Goal: Use online tool/utility: Utilize a website feature to perform a specific function

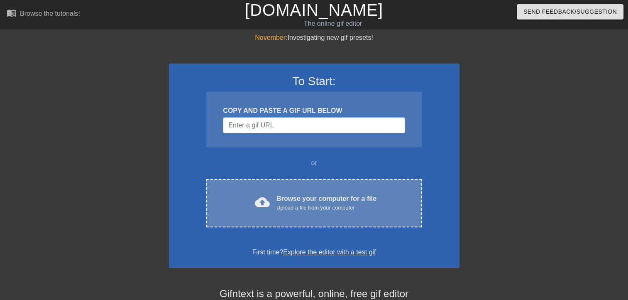
click at [295, 199] on div "Browse your computer for a file Upload a file from your computer" at bounding box center [327, 203] width 100 height 18
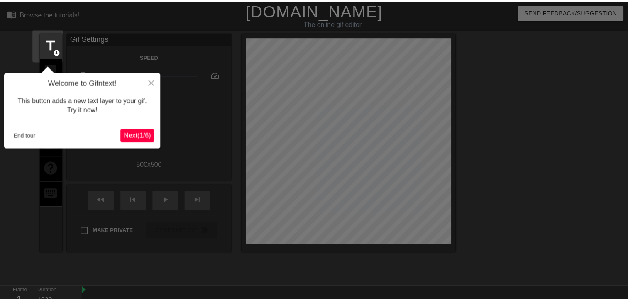
scroll to position [20, 0]
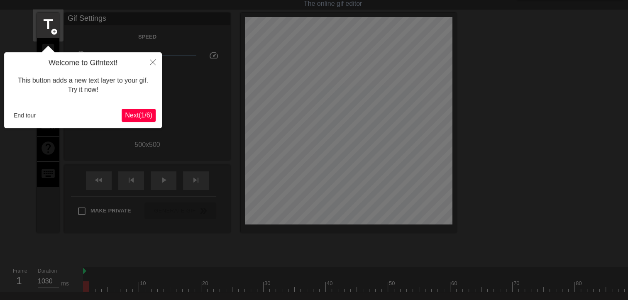
click at [128, 117] on span "Next ( 1 / 6 )" at bounding box center [138, 115] width 27 height 7
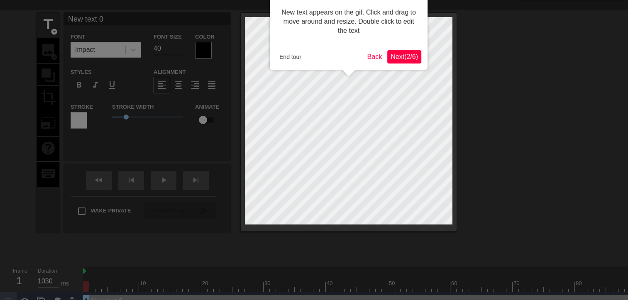
scroll to position [0, 0]
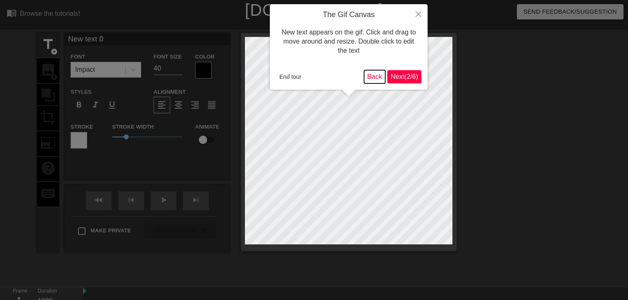
click at [373, 78] on button "Back" at bounding box center [375, 76] width 22 height 13
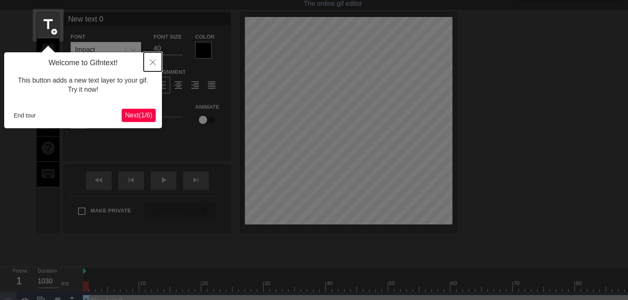
click at [155, 61] on icon "Close" at bounding box center [153, 62] width 6 height 6
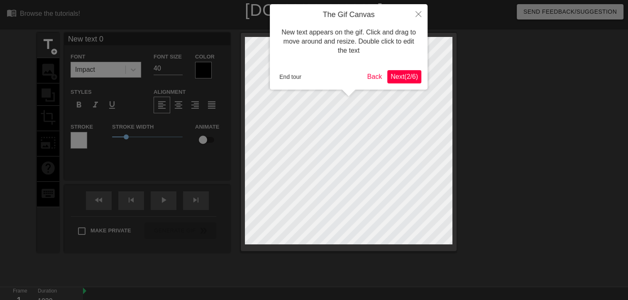
click at [413, 76] on span "Next ( 2 / 6 )" at bounding box center [404, 76] width 27 height 7
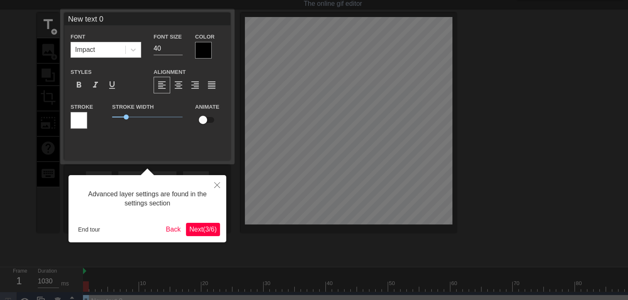
click at [206, 231] on span "Next ( 3 / 6 )" at bounding box center [202, 229] width 27 height 7
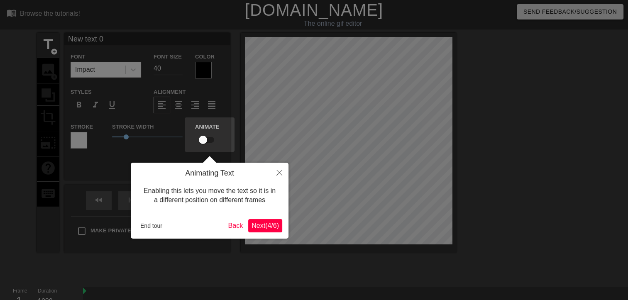
click at [254, 228] on span "Next ( 4 / 6 )" at bounding box center [265, 225] width 27 height 7
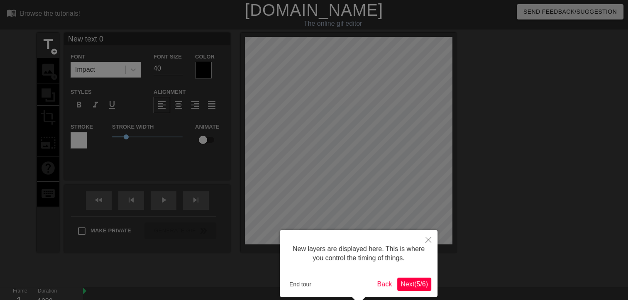
scroll to position [38, 0]
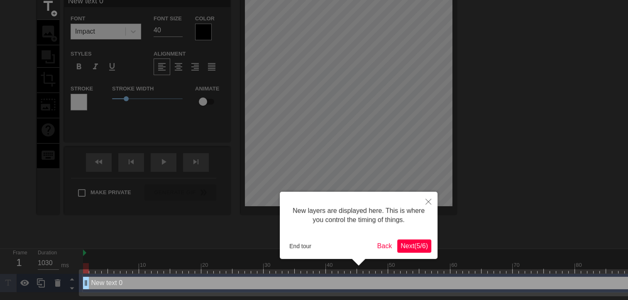
click at [409, 246] on span "Next ( 5 / 6 )" at bounding box center [414, 246] width 27 height 7
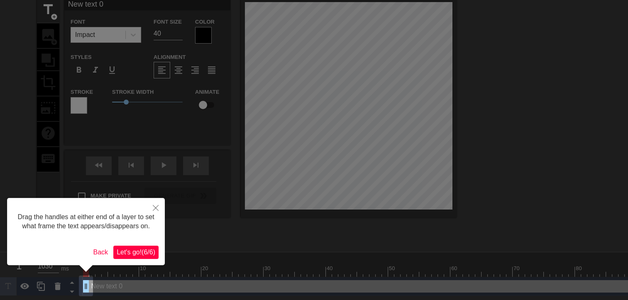
scroll to position [0, 0]
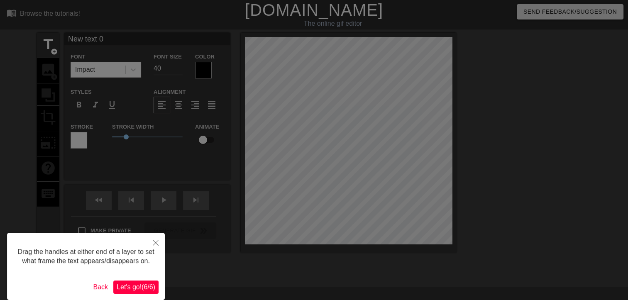
click at [147, 286] on span "Let's go! ( 6 / 6 )" at bounding box center [136, 287] width 39 height 7
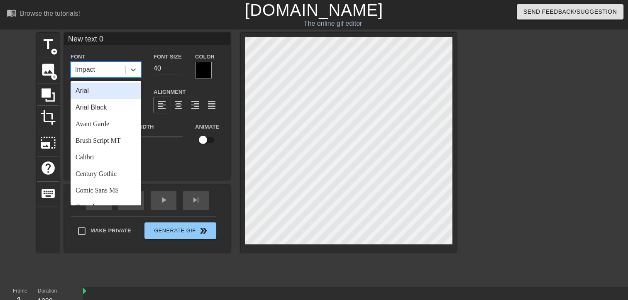
click at [95, 69] on div "Impact" at bounding box center [98, 69] width 54 height 15
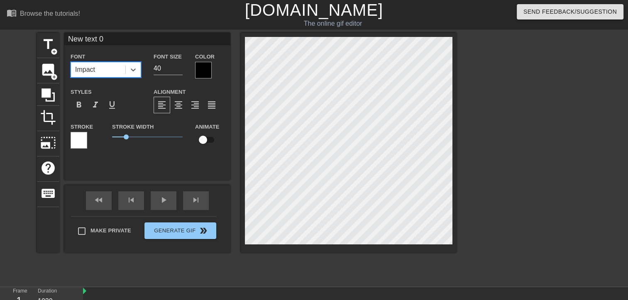
click at [99, 69] on div "Impact" at bounding box center [98, 69] width 54 height 15
click at [233, 96] on div "title add_circle image add_circle crop photo_size_select_large help keyboard Ne…" at bounding box center [247, 143] width 420 height 220
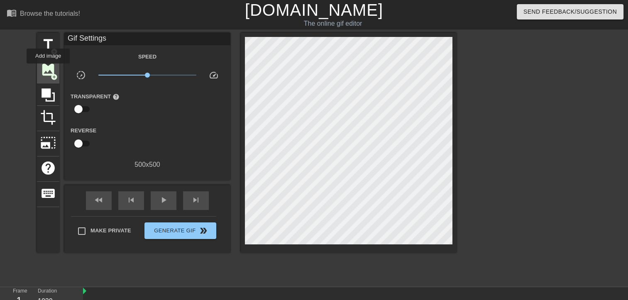
click at [49, 69] on span "image" at bounding box center [48, 70] width 16 height 16
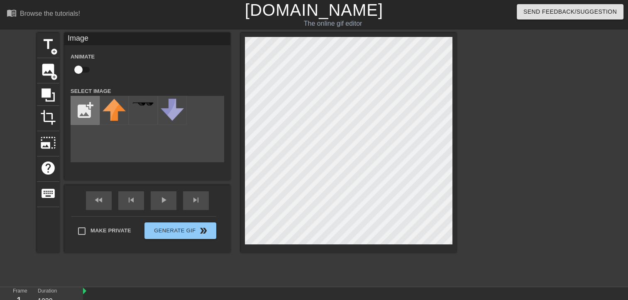
click at [90, 112] on input "file" at bounding box center [85, 110] width 28 height 28
type input "C:\fakepath\motor1.png"
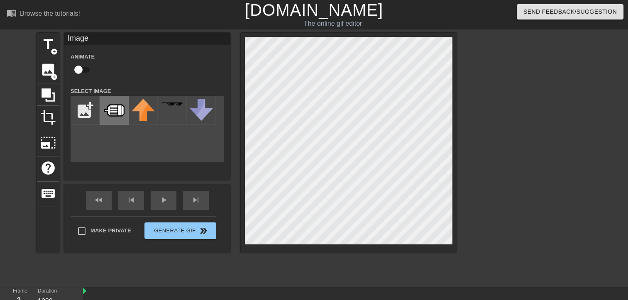
click at [120, 115] on img at bounding box center [114, 110] width 23 height 23
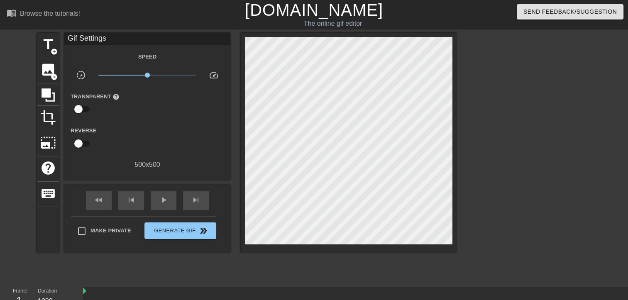
scroll to position [0, 0]
click at [168, 202] on span "play_arrow" at bounding box center [164, 200] width 10 height 10
click at [50, 94] on icon at bounding box center [48, 94] width 13 height 13
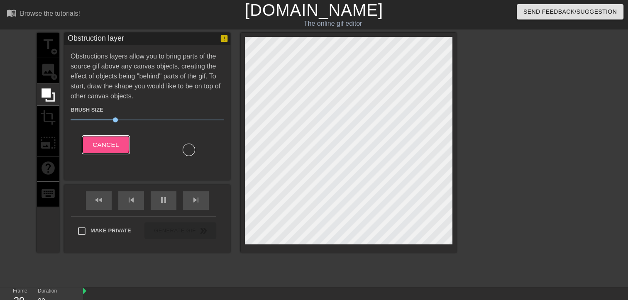
click at [101, 142] on span "Cancel" at bounding box center [106, 145] width 26 height 11
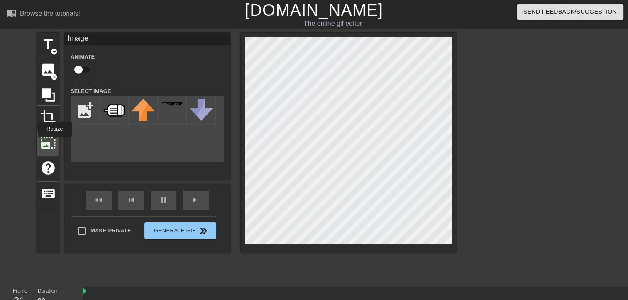
click at [54, 142] on span "photo_size_select_large" at bounding box center [48, 143] width 16 height 16
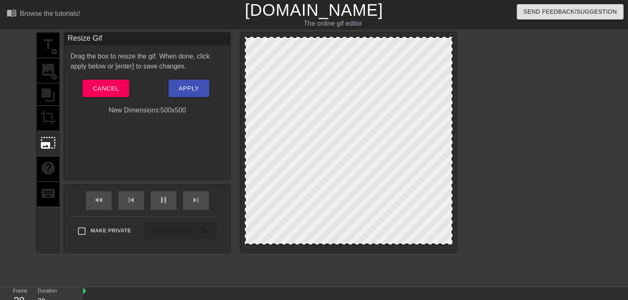
drag, startPoint x: 451, startPoint y: 37, endPoint x: 427, endPoint y: 51, distance: 27.8
click at [427, 51] on div at bounding box center [349, 141] width 208 height 208
drag, startPoint x: 440, startPoint y: 53, endPoint x: 377, endPoint y: 100, distance: 78.6
click at [424, 62] on div at bounding box center [349, 141] width 208 height 208
drag, startPoint x: 363, startPoint y: 106, endPoint x: 396, endPoint y: 82, distance: 40.9
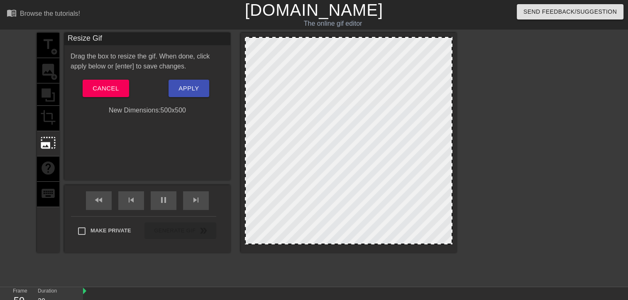
click at [347, 117] on div at bounding box center [349, 141] width 208 height 208
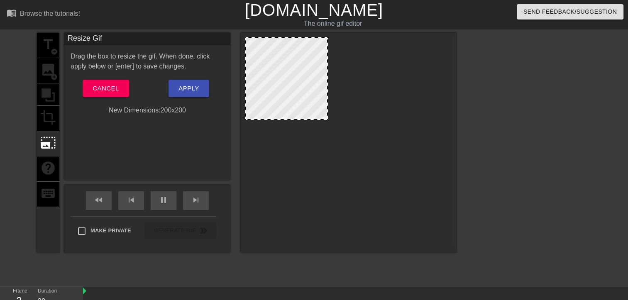
drag, startPoint x: 450, startPoint y: 39, endPoint x: 326, endPoint y: 95, distance: 136.6
click at [286, 83] on div at bounding box center [286, 78] width 83 height 83
click at [286, 82] on div at bounding box center [286, 78] width 83 height 83
click at [193, 91] on span "Apply" at bounding box center [189, 88] width 20 height 11
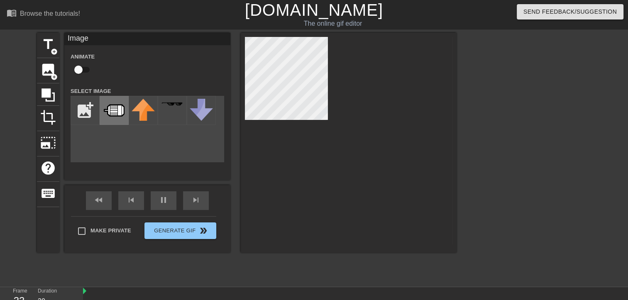
click at [110, 108] on img at bounding box center [114, 110] width 23 height 23
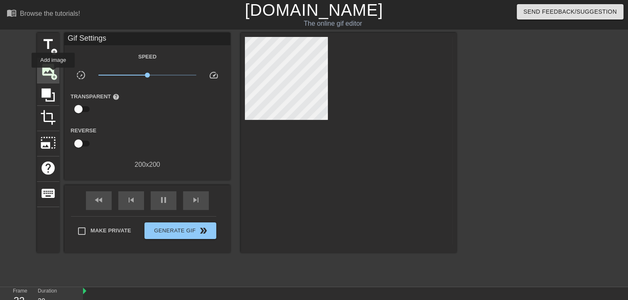
click at [53, 73] on span "add_circle" at bounding box center [54, 76] width 7 height 7
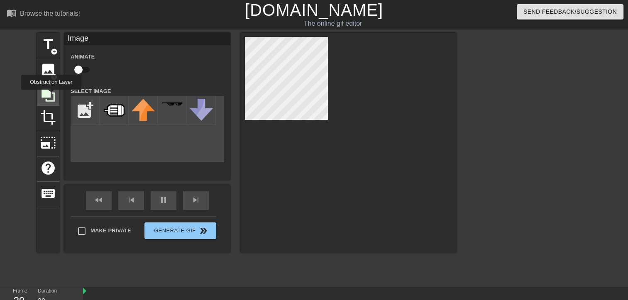
click at [51, 96] on icon at bounding box center [48, 95] width 16 height 16
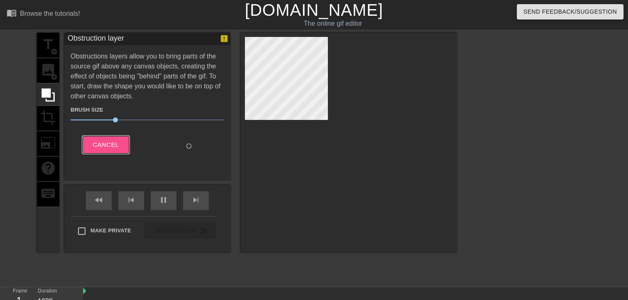
click at [106, 147] on span "Cancel" at bounding box center [106, 145] width 26 height 11
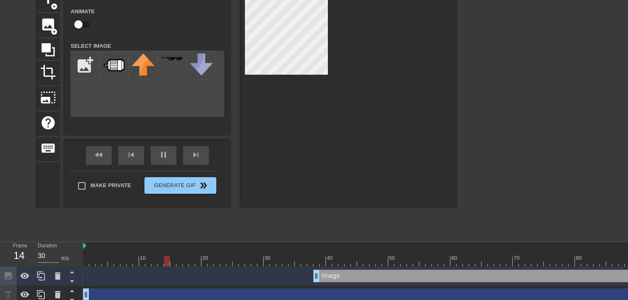
scroll to position [51, 0]
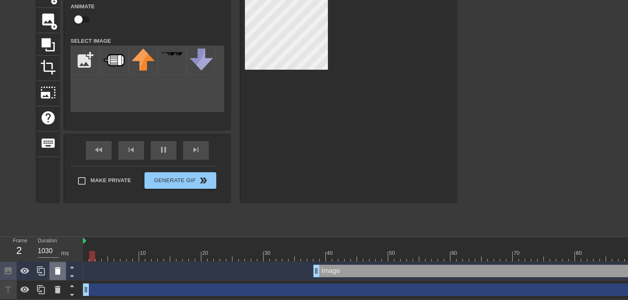
drag, startPoint x: 85, startPoint y: 290, endPoint x: 65, endPoint y: 270, distance: 28.2
click at [65, 270] on div "Frame 2 Duration 1030 ms 10 20 30 40 50 60 70 80 90 100 Image drag_handle drag_…" at bounding box center [314, 268] width 628 height 62
drag, startPoint x: 7, startPoint y: 289, endPoint x: 7, endPoint y: 281, distance: 7.5
click at [8, 279] on div at bounding box center [41, 280] width 83 height 37
click at [7, 289] on icon at bounding box center [8, 290] width 10 height 10
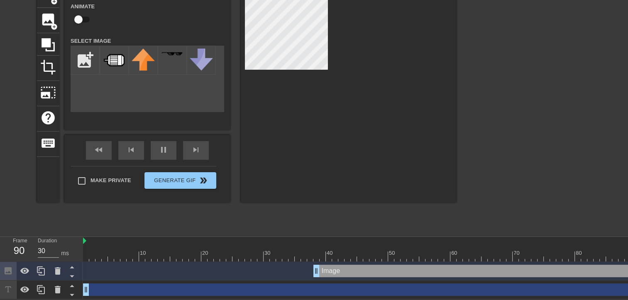
click at [106, 292] on div "drag_handle drag_handle" at bounding box center [397, 290] width 629 height 12
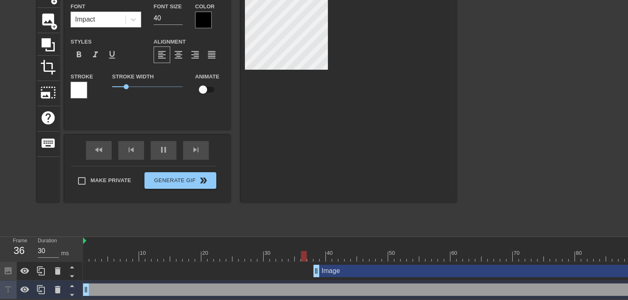
scroll to position [32, 0]
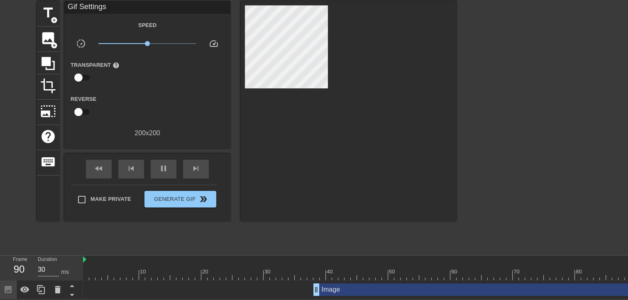
click at [331, 291] on div "Image drag_handle drag_handle" at bounding box center [513, 290] width 399 height 12
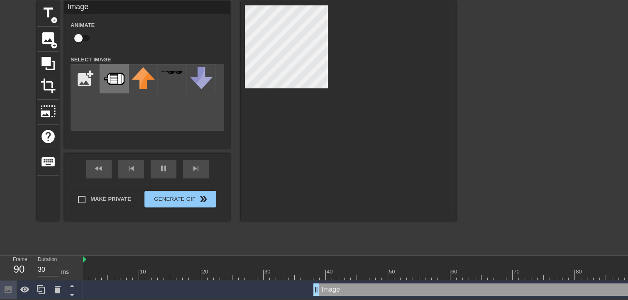
click at [116, 84] on img at bounding box center [114, 78] width 23 height 23
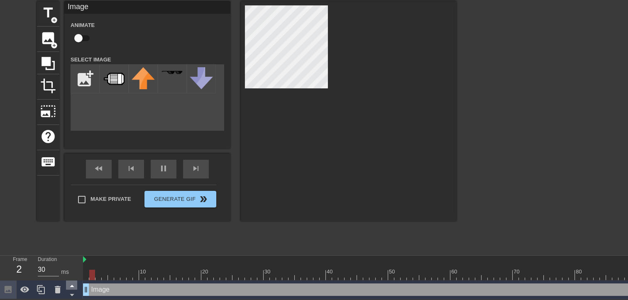
drag, startPoint x: 315, startPoint y: 289, endPoint x: 68, endPoint y: 283, distance: 247.6
click at [68, 284] on div "Frame 2 Duration 30 ms 10 20 30 40 50 60 70 80 90 100 Image drag_handle drag_ha…" at bounding box center [314, 278] width 628 height 44
drag, startPoint x: 198, startPoint y: 291, endPoint x: 161, endPoint y: 244, distance: 59.5
click at [161, 244] on div "menu_book Browse the tutorials! Gifntext.com The online gif editor Send Feedbac…" at bounding box center [314, 133] width 628 height 331
click at [72, 288] on icon at bounding box center [72, 286] width 10 height 10
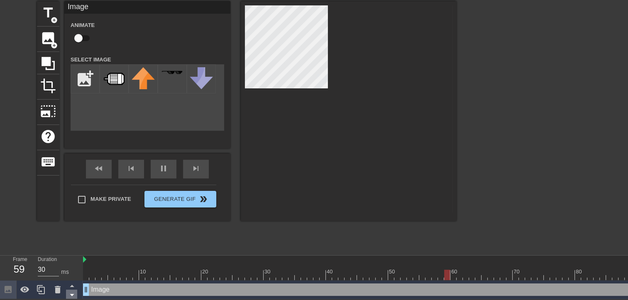
click at [72, 294] on icon at bounding box center [72, 295] width 4 height 2
click at [72, 294] on icon at bounding box center [72, 295] width 10 height 10
click at [40, 291] on icon at bounding box center [41, 290] width 10 height 10
click at [28, 292] on icon at bounding box center [24, 290] width 9 height 6
click at [20, 292] on div at bounding box center [25, 290] width 17 height 18
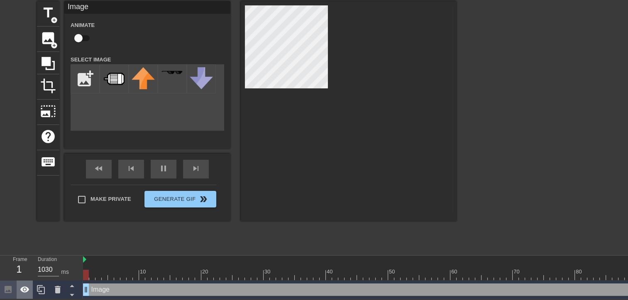
click at [29, 290] on icon at bounding box center [25, 290] width 10 height 10
click at [71, 286] on icon at bounding box center [72, 286] width 4 height 2
click at [73, 285] on icon at bounding box center [72, 286] width 10 height 10
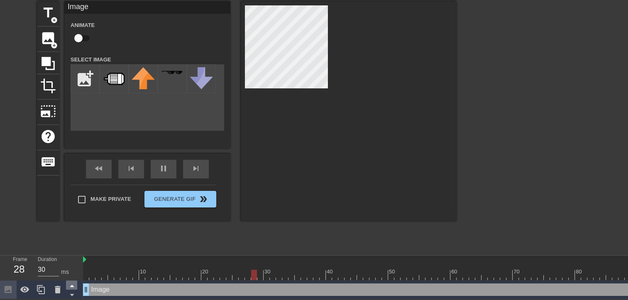
click at [73, 287] on icon at bounding box center [72, 286] width 4 height 2
click at [73, 294] on icon at bounding box center [72, 295] width 10 height 10
click at [109, 268] on div at bounding box center [110, 272] width 2 height 8
click at [173, 273] on div at bounding box center [397, 275] width 629 height 10
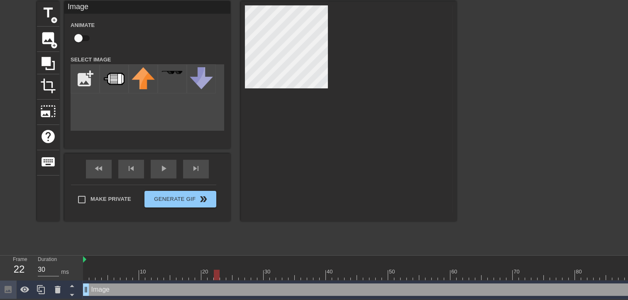
click at [214, 273] on div at bounding box center [397, 275] width 629 height 10
click at [88, 260] on div at bounding box center [397, 260] width 629 height 8
click at [85, 265] on div at bounding box center [86, 269] width 6 height 10
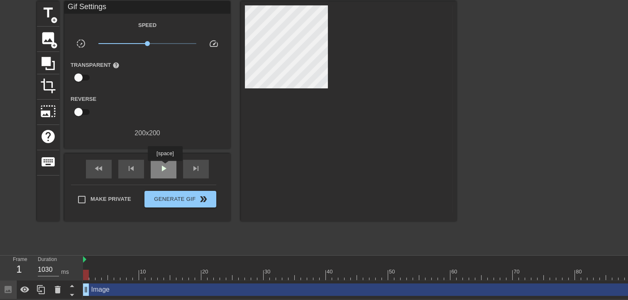
click at [165, 167] on span "play_arrow" at bounding box center [164, 169] width 10 height 10
type input "30"
click at [81, 75] on input "checkbox" at bounding box center [78, 78] width 47 height 16
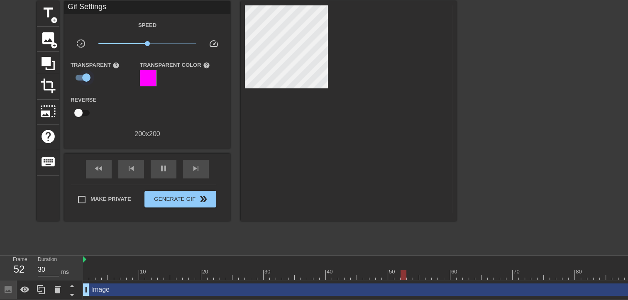
click at [88, 74] on input "checkbox" at bounding box center [86, 78] width 47 height 16
checkbox input "false"
click at [113, 292] on div "Image drag_handle drag_handle" at bounding box center [397, 290] width 629 height 12
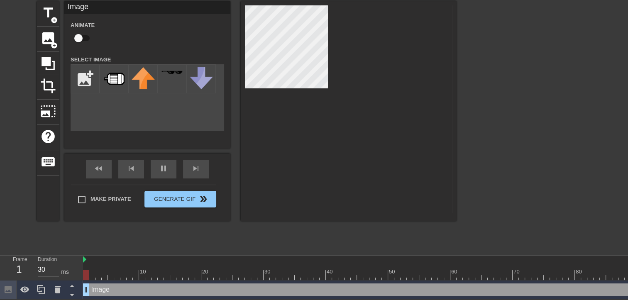
drag, startPoint x: 112, startPoint y: 292, endPoint x: 100, endPoint y: 291, distance: 12.1
click at [100, 291] on div "Image drag_handle drag_handle" at bounding box center [397, 290] width 629 height 12
drag, startPoint x: 100, startPoint y: 292, endPoint x: 93, endPoint y: 287, distance: 8.0
click at [96, 266] on div "10 20 30 40 50 60 70 80 90 100 Image drag_handle drag_handle" at bounding box center [355, 278] width 545 height 44
drag, startPoint x: 96, startPoint y: 292, endPoint x: 95, endPoint y: 304, distance: 12.1
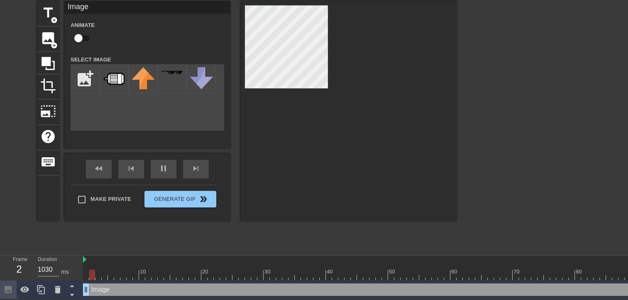
click at [96, 299] on html "menu_book Browse the tutorials! Gifntext.com The online gif editor Send Feedbac…" at bounding box center [314, 133] width 628 height 331
drag, startPoint x: 96, startPoint y: 292, endPoint x: 98, endPoint y: 248, distance: 43.2
click at [98, 248] on div "menu_book Browse the tutorials! Gifntext.com The online gif editor Send Feedbac…" at bounding box center [314, 133] width 628 height 331
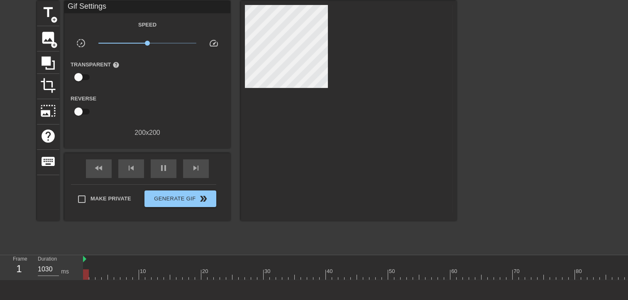
click at [93, 262] on div at bounding box center [397, 259] width 629 height 8
click at [56, 268] on input "30" at bounding box center [48, 269] width 21 height 13
click at [65, 260] on div "Duration 30 ms" at bounding box center [56, 267] width 37 height 24
click at [57, 267] on input "30" at bounding box center [48, 269] width 21 height 13
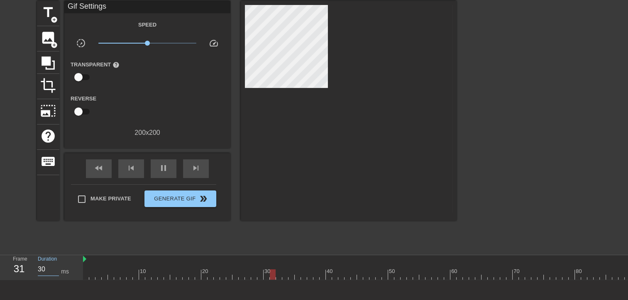
click at [57, 267] on input "30" at bounding box center [48, 269] width 21 height 13
click at [56, 267] on input "30" at bounding box center [48, 269] width 21 height 13
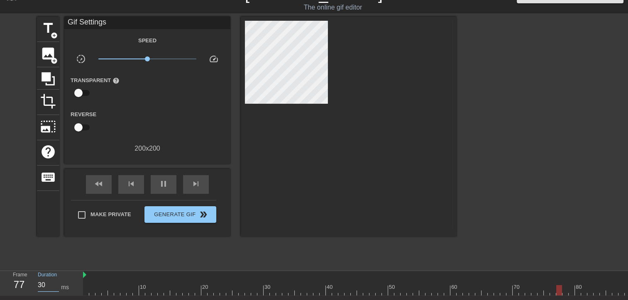
scroll to position [0, 0]
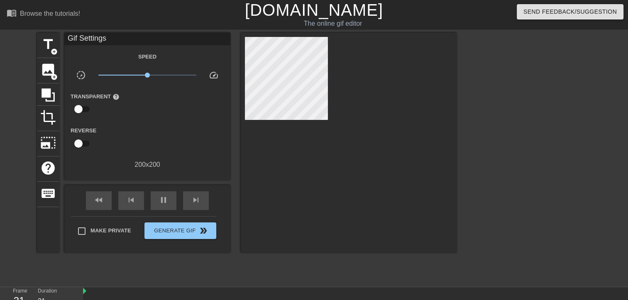
type input "30"
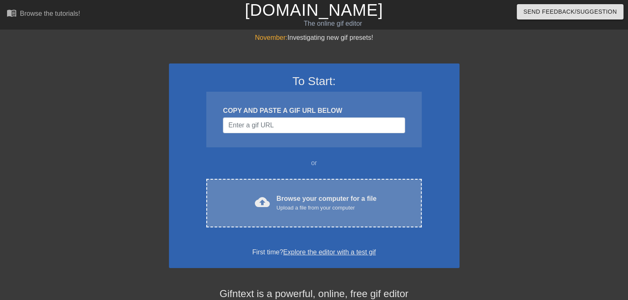
click at [301, 204] on div "Upload a file from your computer" at bounding box center [327, 208] width 100 height 8
